Goal: Navigation & Orientation: Find specific page/section

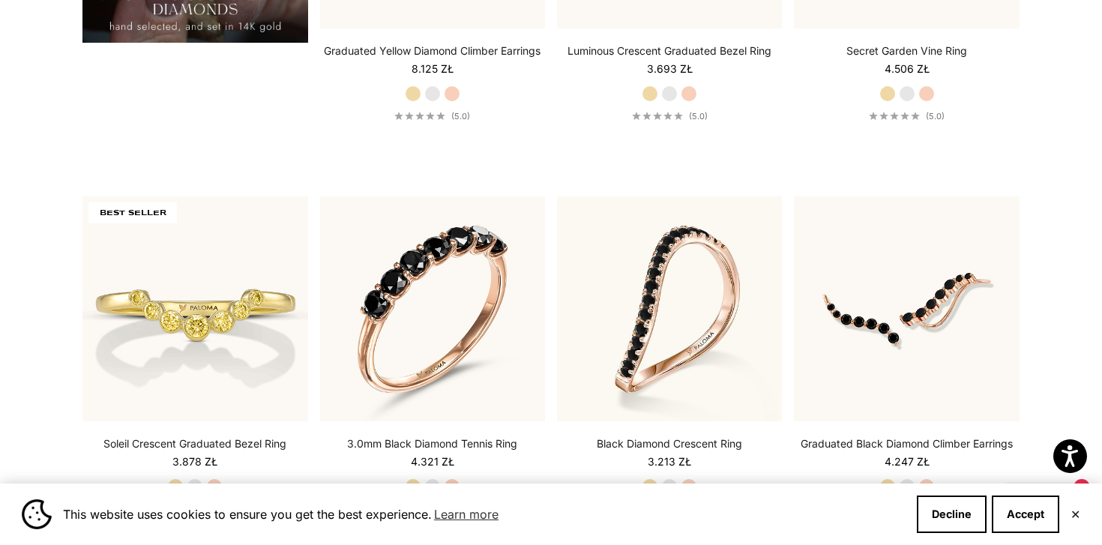
scroll to position [1564, 0]
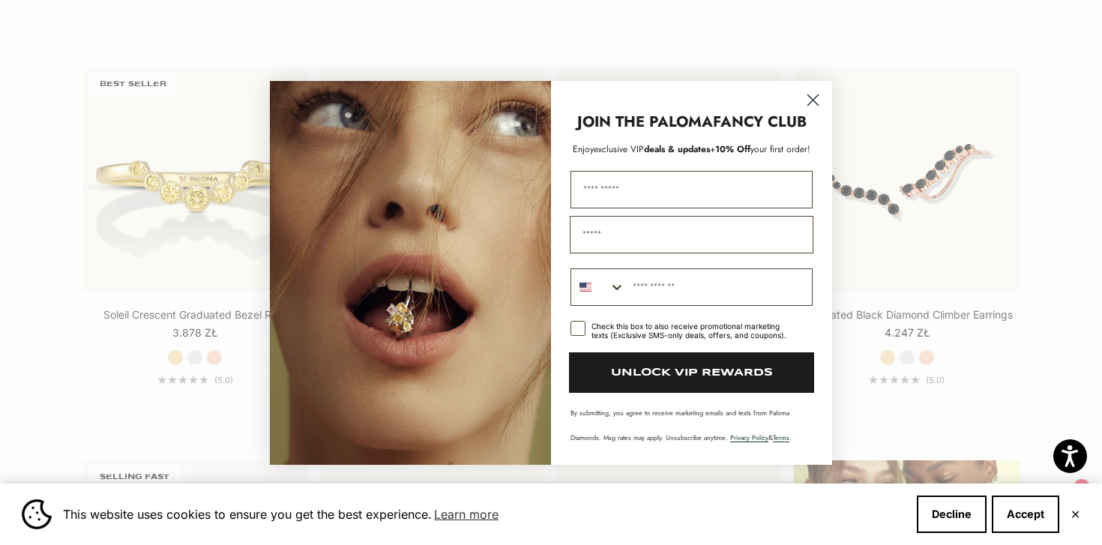
click at [813, 102] on circle "Close dialog" at bounding box center [812, 99] width 25 height 25
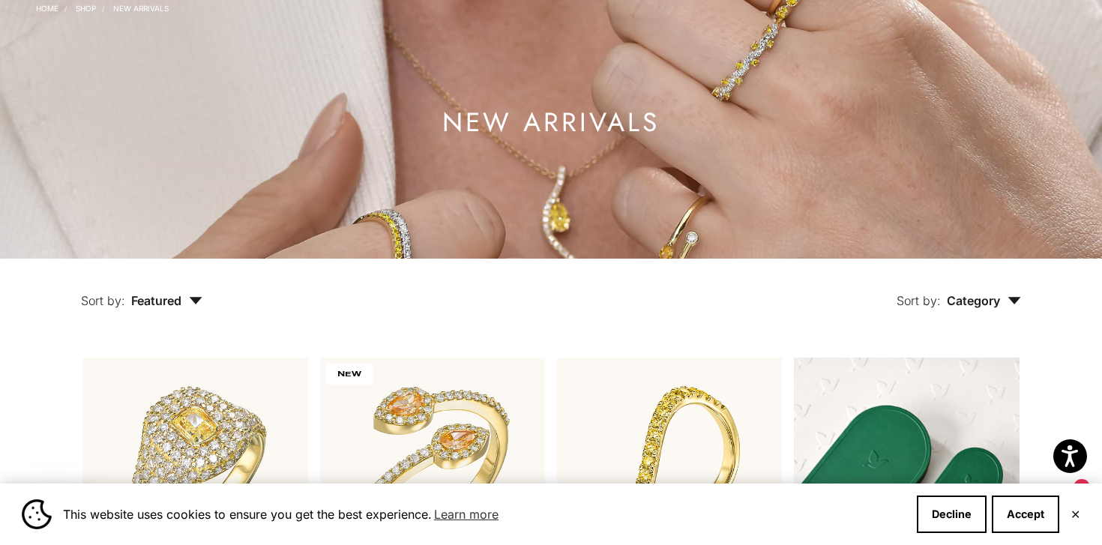
scroll to position [0, 0]
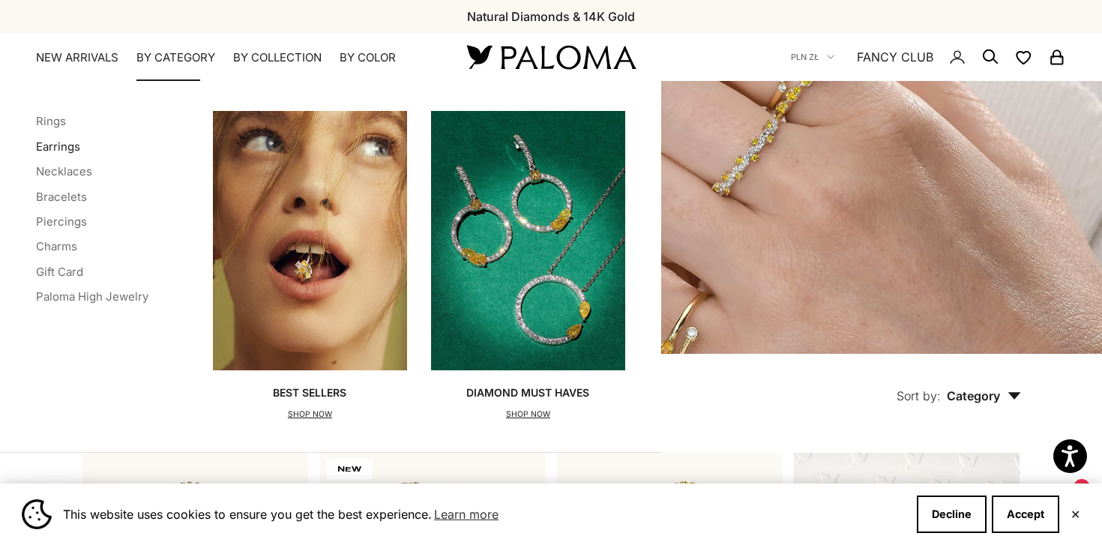
click at [64, 148] on link "Earrings" at bounding box center [58, 146] width 44 height 14
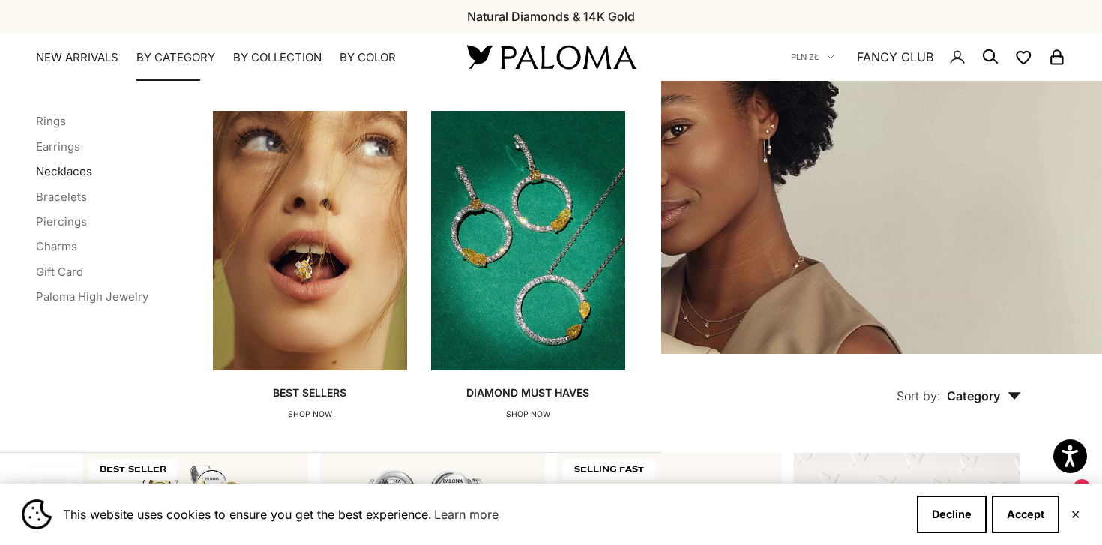
click at [79, 169] on link "Necklaces" at bounding box center [64, 171] width 56 height 14
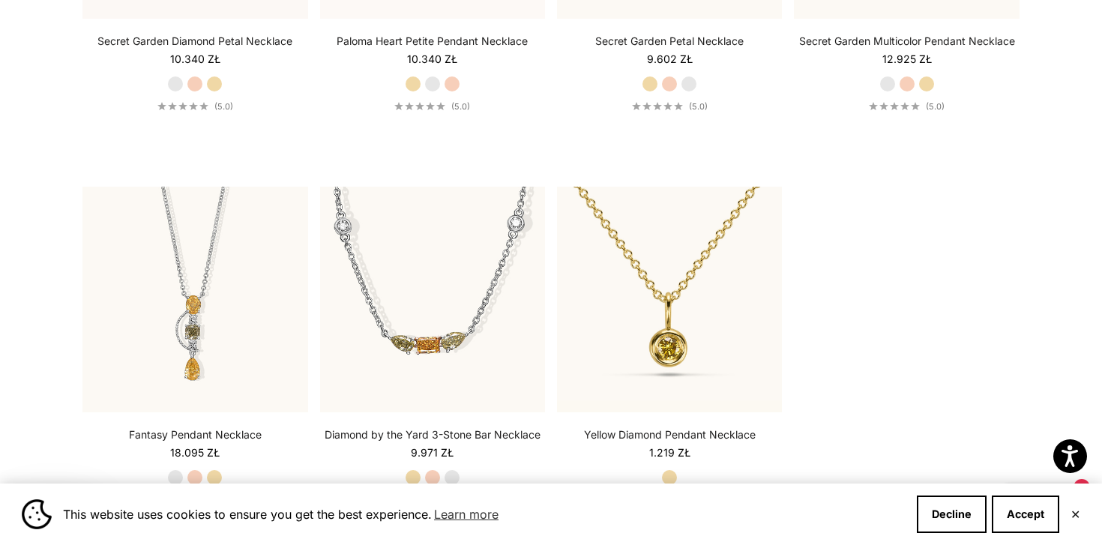
scroll to position [1887, 0]
